Goal: Find specific page/section: Find specific page/section

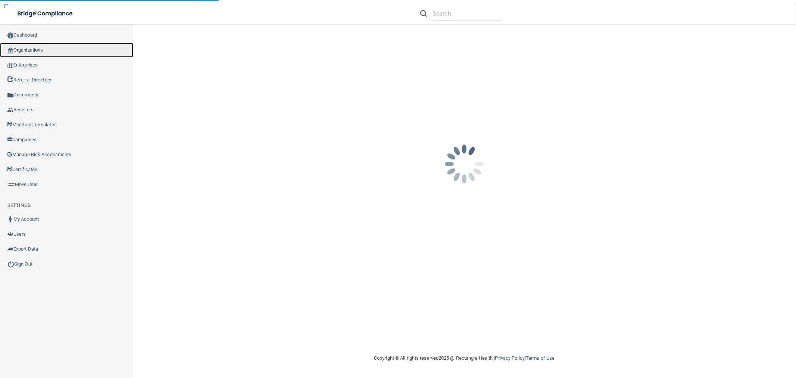
click at [41, 43] on link "Organizations" at bounding box center [66, 50] width 133 height 15
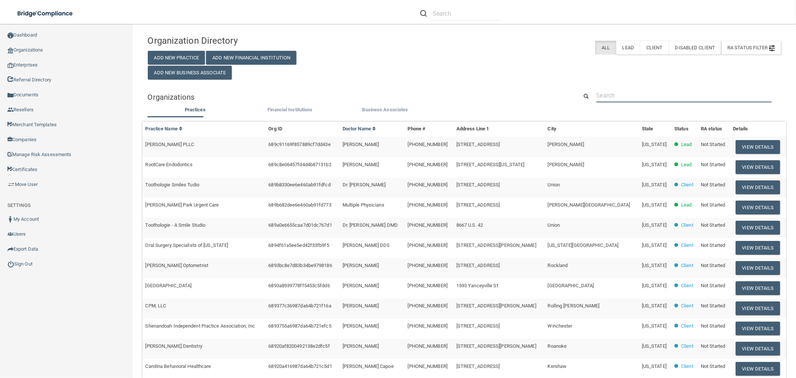
click at [621, 101] on input "text" at bounding box center [683, 95] width 175 height 14
paste input "Family [GEOGRAPHIC_DATA]"
type input "Family [GEOGRAPHIC_DATA]"
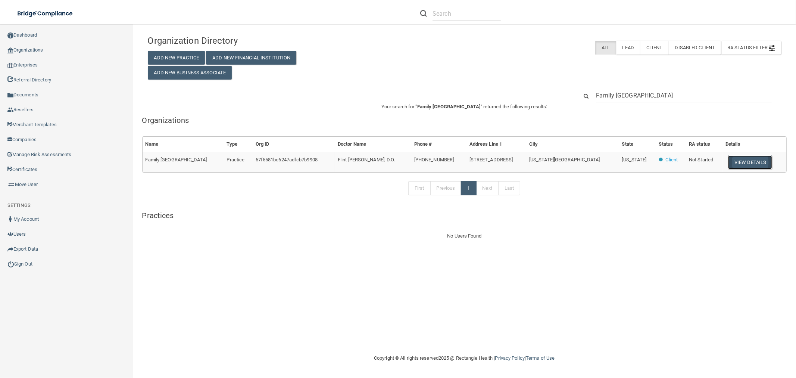
click at [744, 162] on button "View Details" at bounding box center [750, 162] width 44 height 14
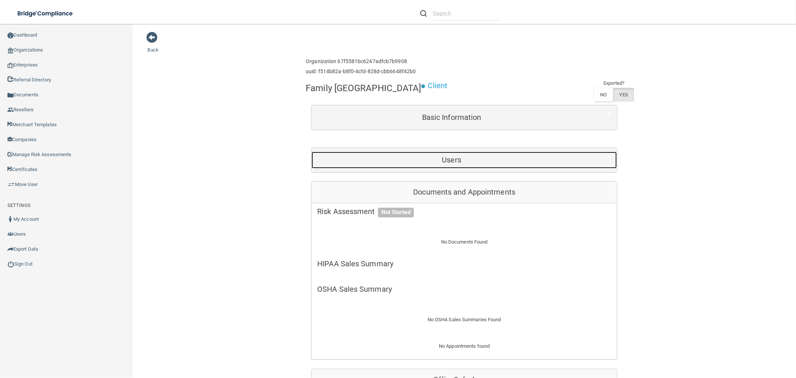
click at [463, 161] on h5 "Users" at bounding box center [451, 160] width 269 height 8
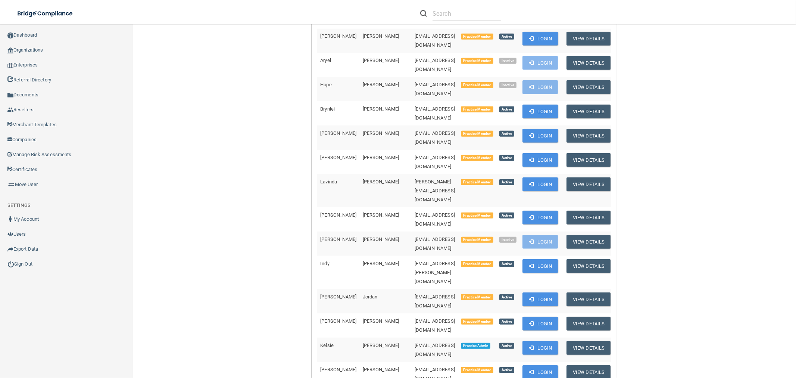
scroll to position [746, 0]
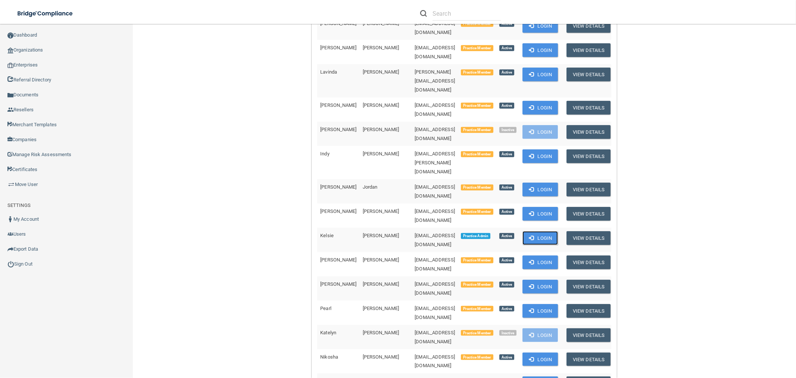
click at [542, 231] on button "Login" at bounding box center [539, 238] width 35 height 14
